Goal: Entertainment & Leisure: Consume media (video, audio)

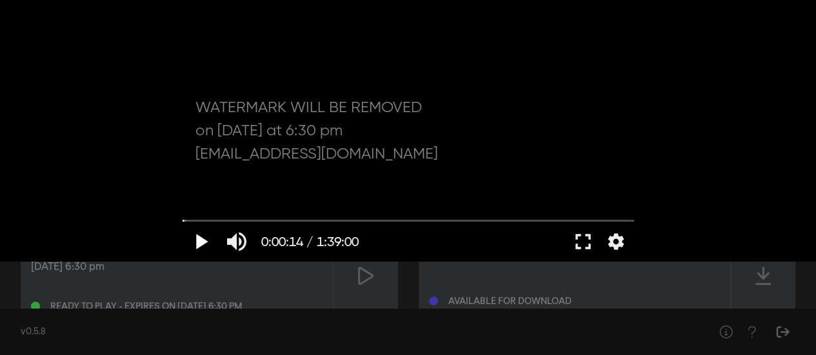
click at [204, 243] on button "play_arrow" at bounding box center [201, 242] width 36 height 39
click at [587, 246] on button "fullscreen" at bounding box center [583, 242] width 36 height 39
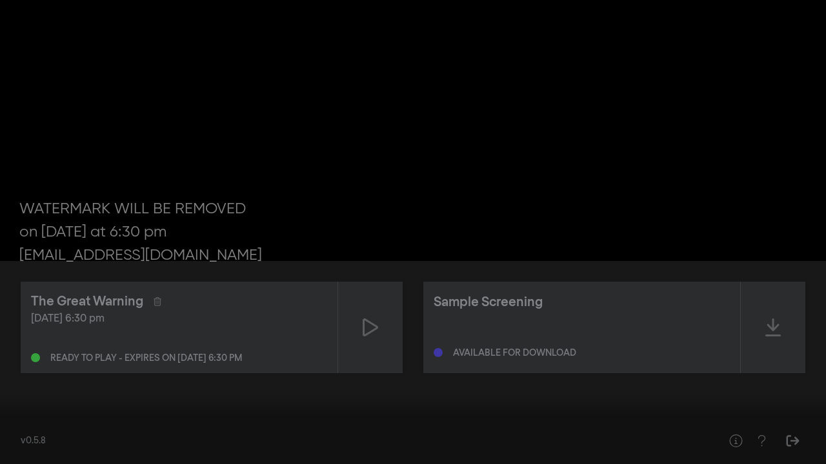
click at [69, 355] on input "Seek" at bounding box center [412, 424] width 813 height 8
click at [209, 355] on input "Seek" at bounding box center [412, 424] width 813 height 8
click at [273, 355] on input "Seek" at bounding box center [412, 424] width 813 height 8
click at [358, 355] on input "Seek" at bounding box center [412, 424] width 813 height 8
click at [454, 355] on div at bounding box center [413, 232] width 826 height 464
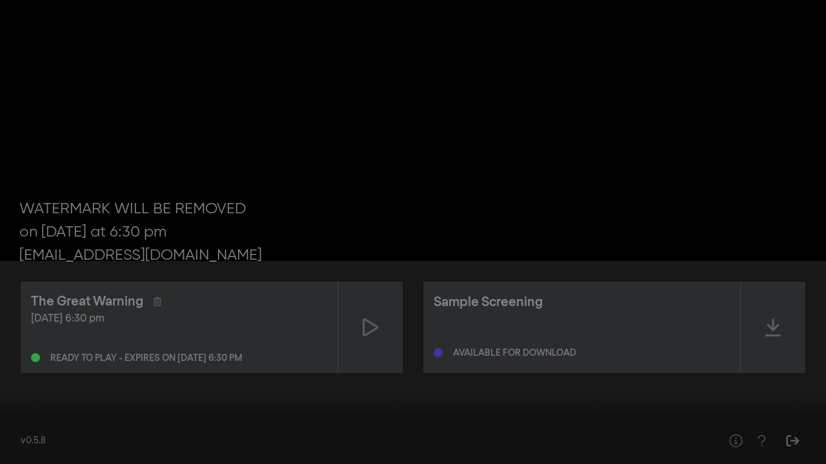
click at [454, 355] on input "Seek" at bounding box center [412, 424] width 813 height 8
click at [20, 355] on button "play_arrow" at bounding box center [24, 445] width 36 height 39
click at [556, 355] on input "Seek" at bounding box center [412, 424] width 813 height 8
click at [651, 355] on input "Seek" at bounding box center [412, 424] width 813 height 8
click at [720, 355] on input "Seek" at bounding box center [412, 424] width 813 height 8
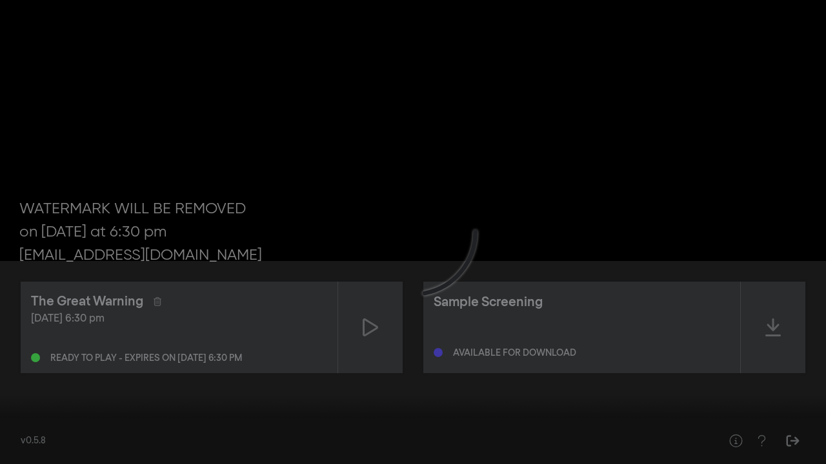
click at [758, 355] on input "Seek" at bounding box center [412, 424] width 813 height 8
click at [800, 355] on input "Seek" at bounding box center [412, 424] width 813 height 8
click at [790, 355] on input "Seek" at bounding box center [412, 424] width 813 height 8
click at [775, 355] on input "Seek" at bounding box center [412, 424] width 813 height 8
click at [758, 355] on input "Seek" at bounding box center [412, 424] width 813 height 8
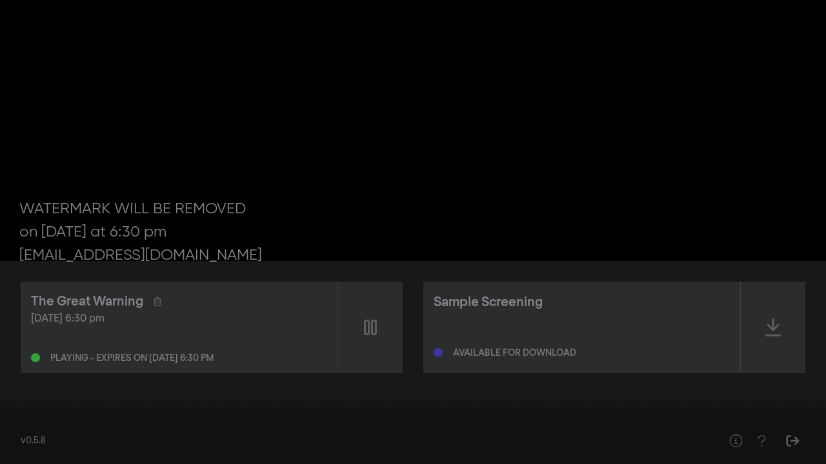
click at [24, 355] on button "pause" at bounding box center [24, 445] width 36 height 39
type input "5521.242928"
